Goal: Navigation & Orientation: Find specific page/section

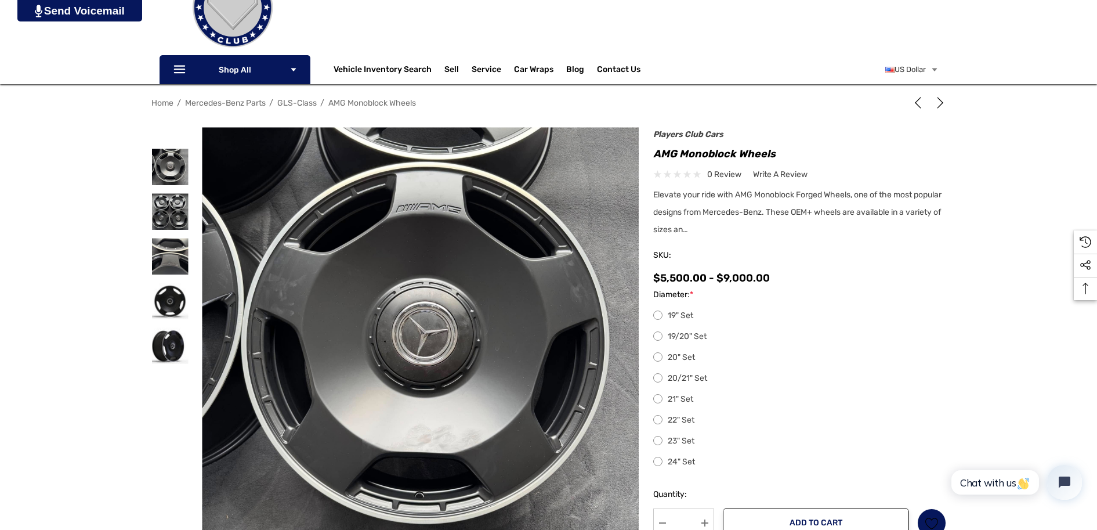
scroll to position [116, 0]
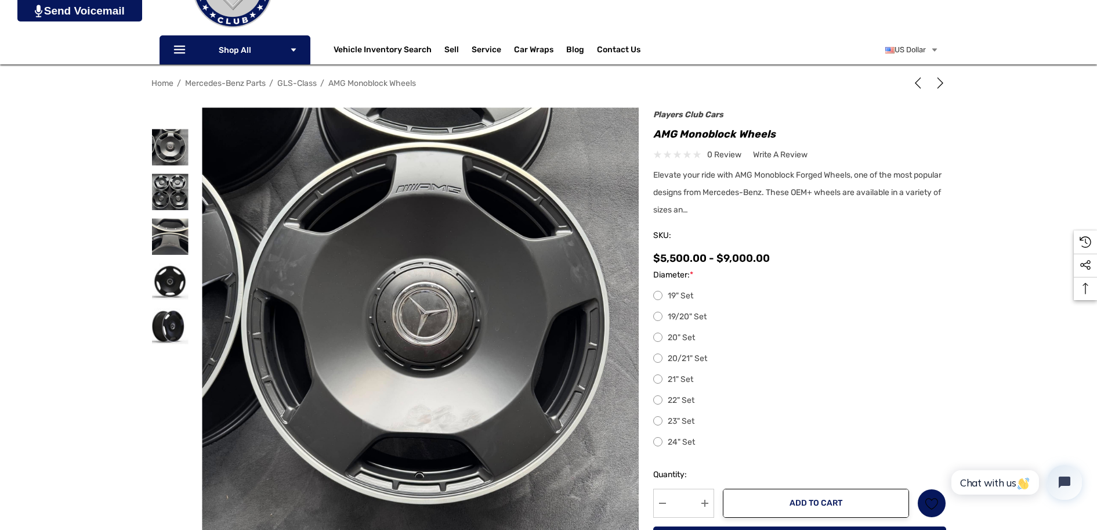
click at [678, 294] on label "19" Set" at bounding box center [799, 296] width 293 height 14
click at [700, 315] on label "19/20" Set" at bounding box center [799, 317] width 293 height 14
click at [683, 441] on label "24" Set" at bounding box center [799, 442] width 293 height 14
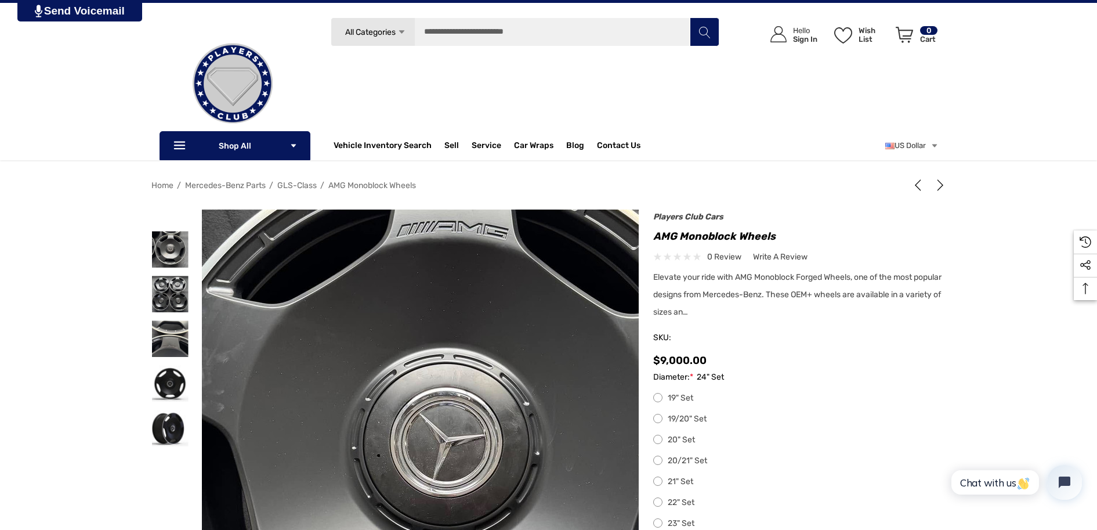
scroll to position [0, 0]
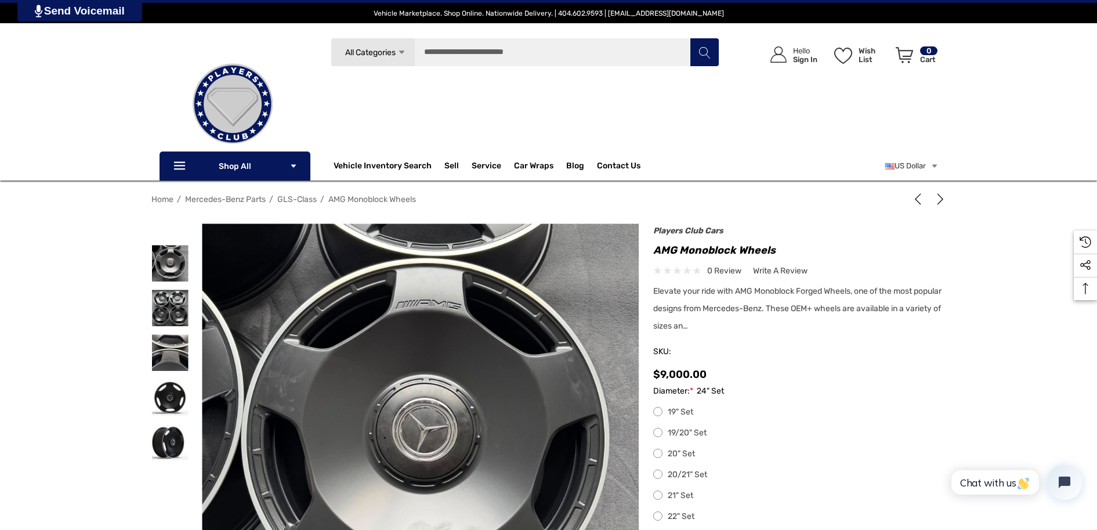
click at [238, 196] on span "Mercedes-Benz Parts" at bounding box center [225, 199] width 81 height 10
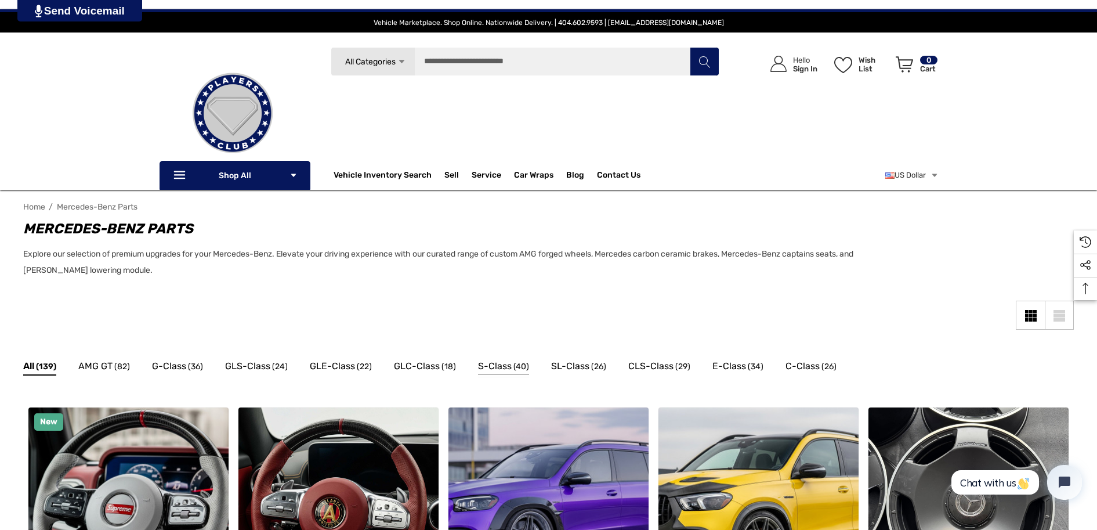
click at [515, 360] on span "(40)" at bounding box center [521, 366] width 16 height 15
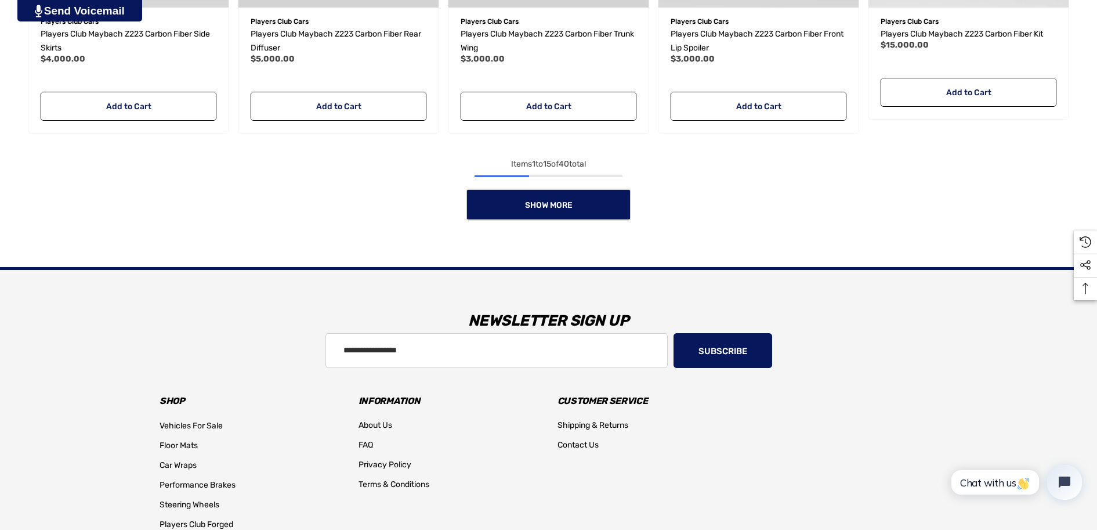
scroll to position [1276, 0]
